Goal: Task Accomplishment & Management: Manage account settings

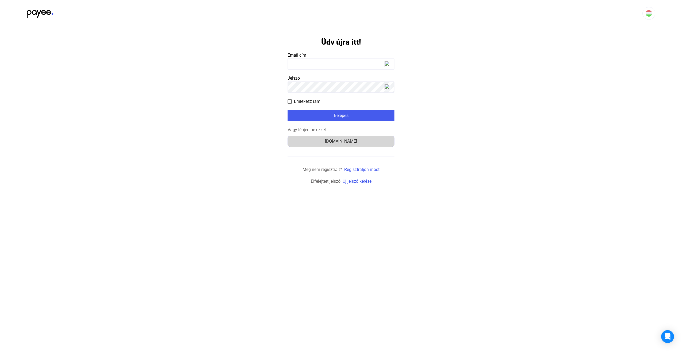
click at [341, 145] on button "[DOMAIN_NAME]" at bounding box center [341, 141] width 107 height 11
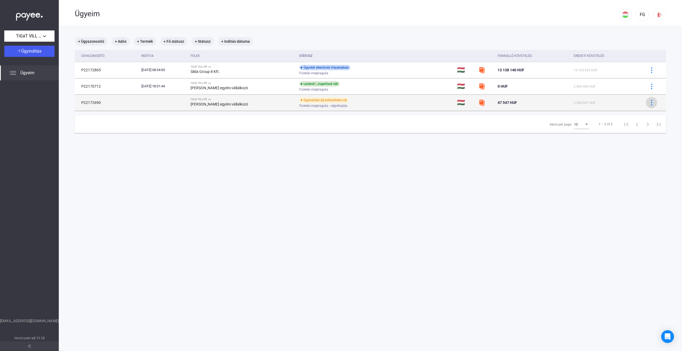
click at [650, 105] on img at bounding box center [652, 103] width 6 height 6
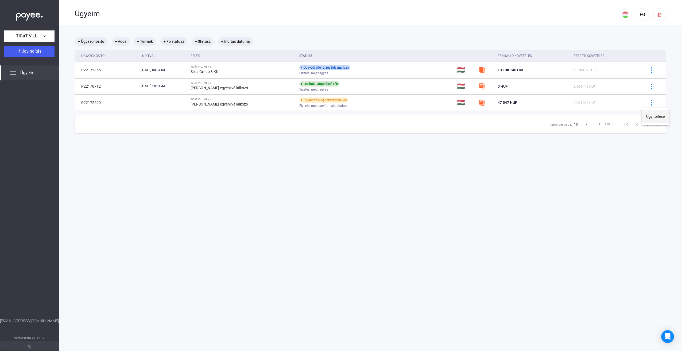
click at [656, 116] on button "Ügy törlése" at bounding box center [655, 116] width 27 height 13
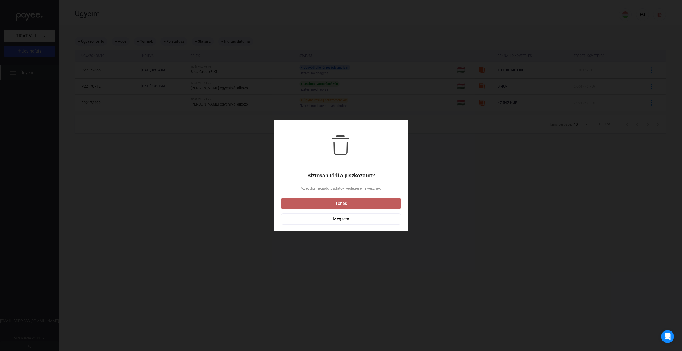
click at [338, 205] on div "Törlés" at bounding box center [341, 204] width 118 height 6
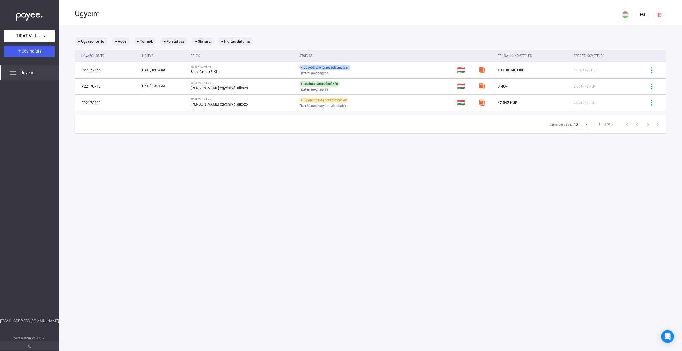
click at [319, 165] on main "+ Ügyazonosító + Adós + Termék + Fő státusz + Státusz + Indítás dátuma Ügyazono…" at bounding box center [371, 200] width 624 height 351
